Goal: Information Seeking & Learning: Learn about a topic

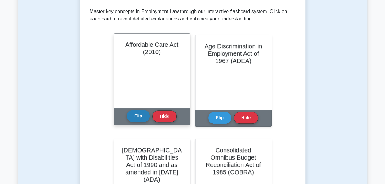
click at [142, 119] on button "Flip" at bounding box center [138, 116] width 23 height 12
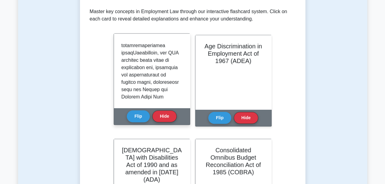
scroll to position [702, 0]
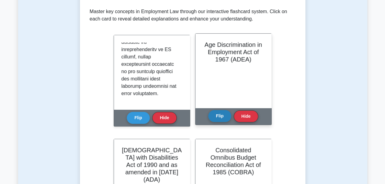
click at [221, 120] on button "Flip" at bounding box center [219, 116] width 23 height 12
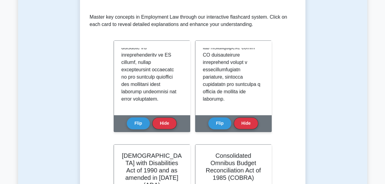
scroll to position [0, 0]
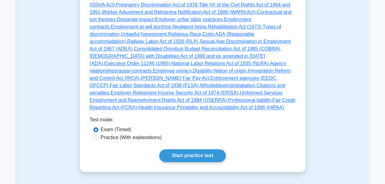
scroll to position [348, 0]
click at [150, 134] on label "Practice (With explanations)" at bounding box center [131, 137] width 61 height 7
click at [98, 135] on input "Practice (With explanations)" at bounding box center [95, 137] width 5 height 5
radio input "true"
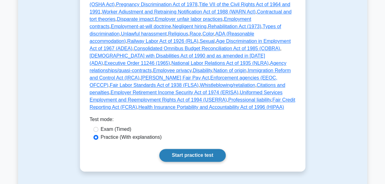
click at [179, 149] on link "Start practice test" at bounding box center [192, 155] width 66 height 13
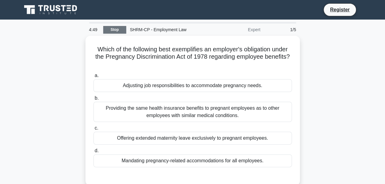
click at [114, 29] on link "Stop" at bounding box center [114, 30] width 23 height 8
